Goal: Check status: Check status

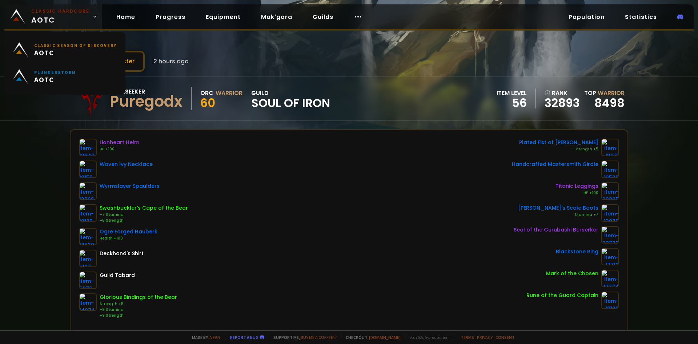
click at [76, 16] on span "Classic Hardcore AOTC" at bounding box center [60, 16] width 58 height 17
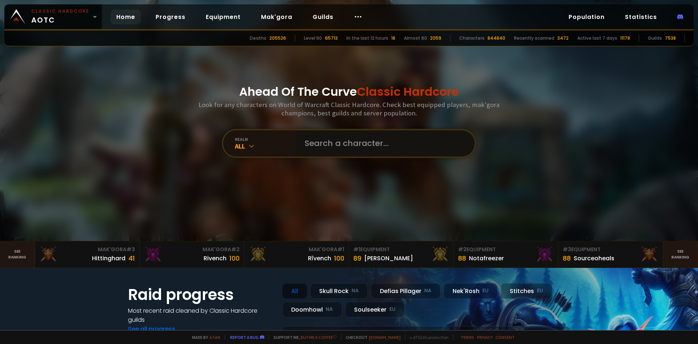
click at [360, 145] on input "text" at bounding box center [383, 143] width 166 height 26
type input "natethegreat"
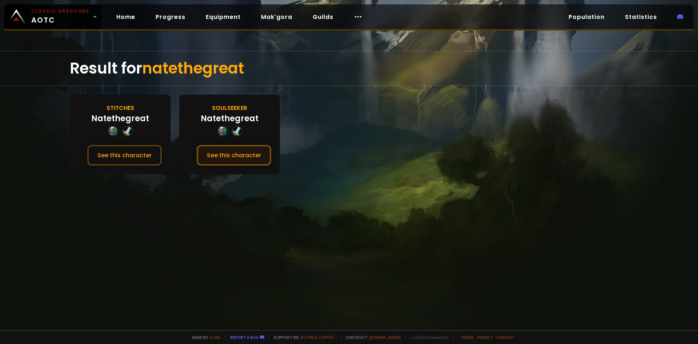
click at [250, 155] on button "See this character" at bounding box center [234, 155] width 75 height 21
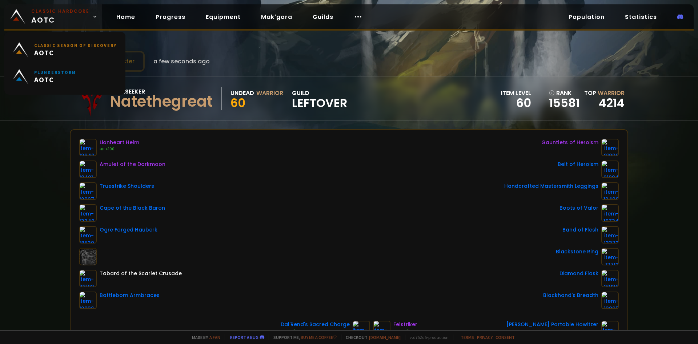
click at [83, 24] on span "Classic Hardcore AOTC" at bounding box center [60, 16] width 58 height 17
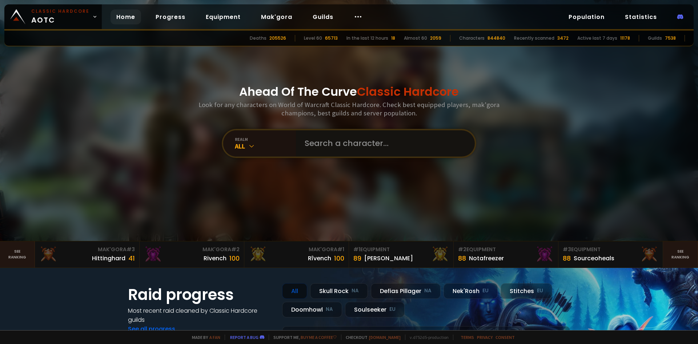
click at [306, 137] on input "text" at bounding box center [383, 143] width 166 height 26
type input "pooninator"
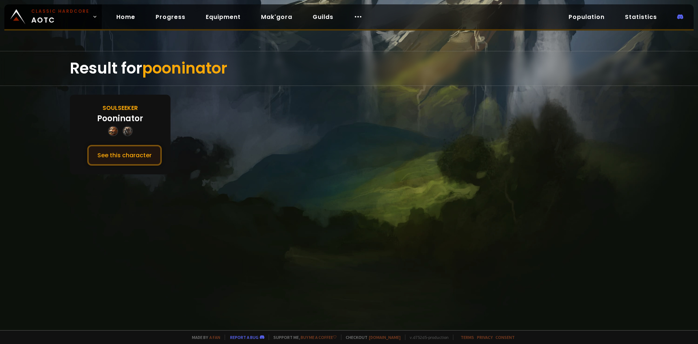
click at [144, 154] on button "See this character" at bounding box center [124, 155] width 75 height 21
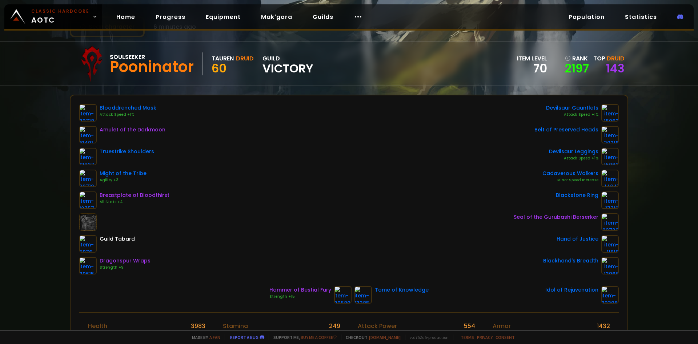
scroll to position [36, 0]
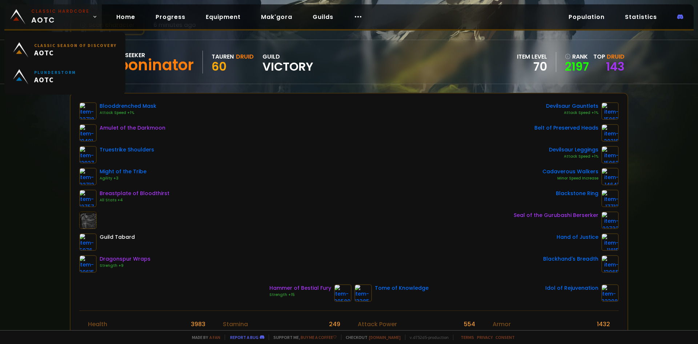
click at [49, 20] on span "Classic Hardcore AOTC" at bounding box center [60, 16] width 58 height 17
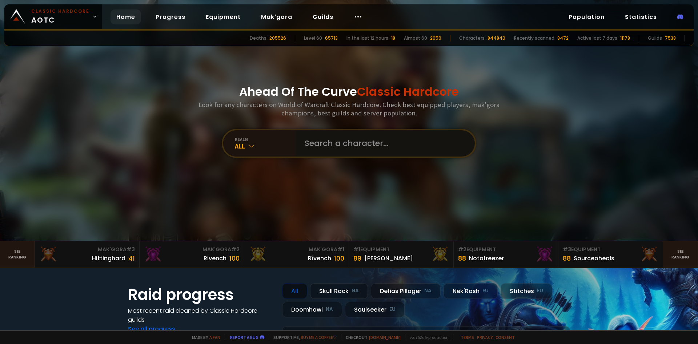
click at [348, 142] on input "text" at bounding box center [383, 143] width 166 height 26
type input "worpii"
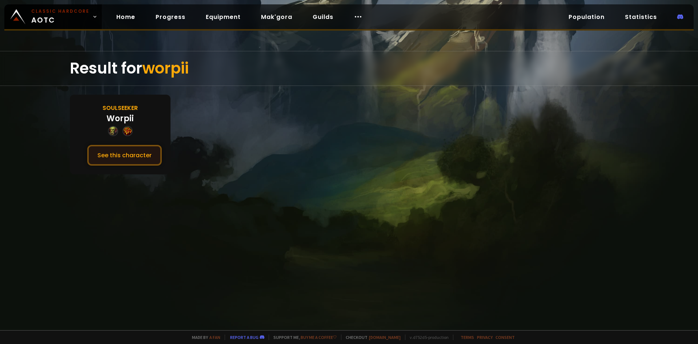
click at [145, 153] on button "See this character" at bounding box center [124, 155] width 75 height 21
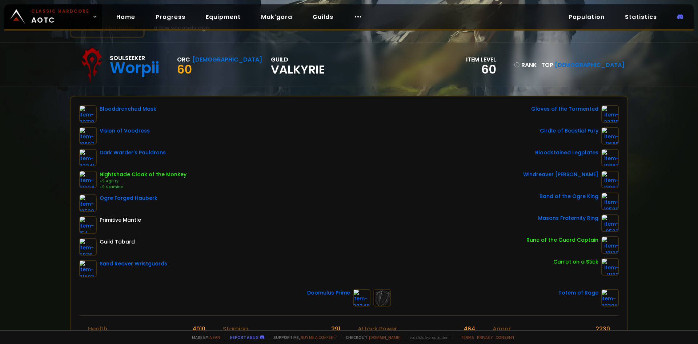
scroll to position [36, 0]
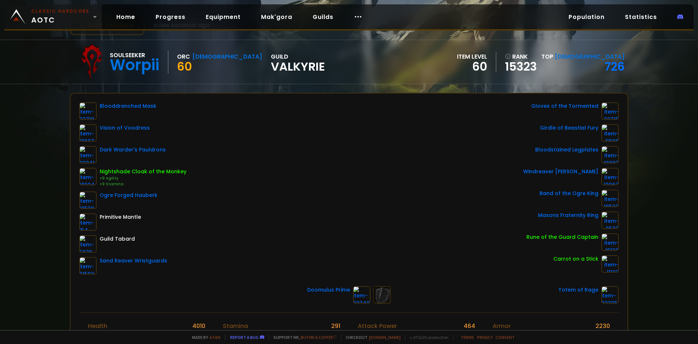
click at [51, 21] on span "Classic Hardcore AOTC" at bounding box center [60, 16] width 58 height 17
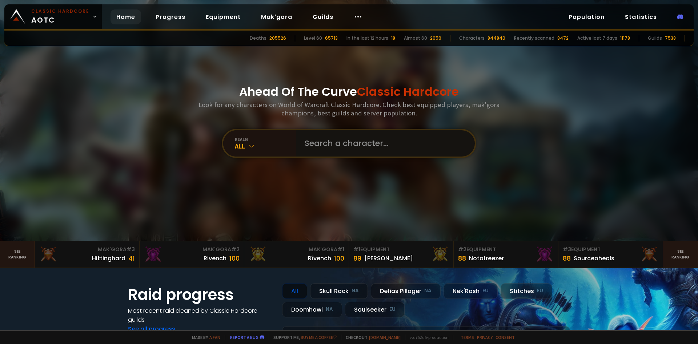
click at [331, 142] on input "text" at bounding box center [383, 143] width 166 height 26
type input "executee"
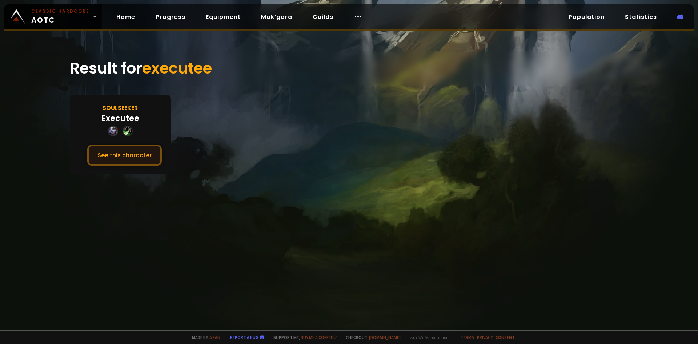
click at [148, 155] on button "See this character" at bounding box center [124, 155] width 75 height 21
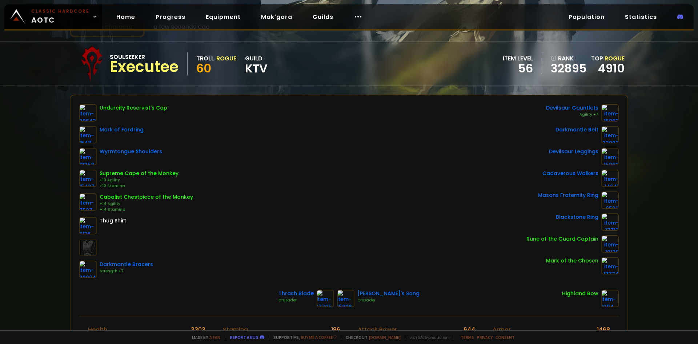
scroll to position [36, 0]
